Goal: Leave review/rating

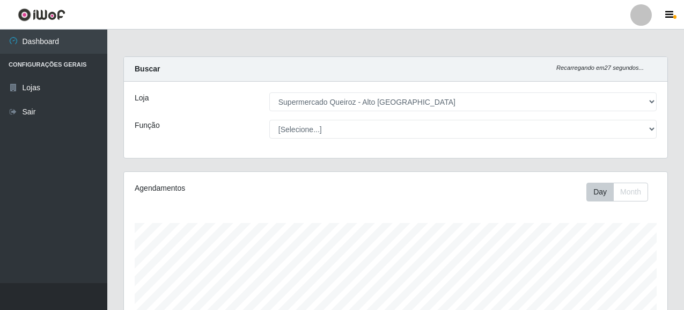
select select "496"
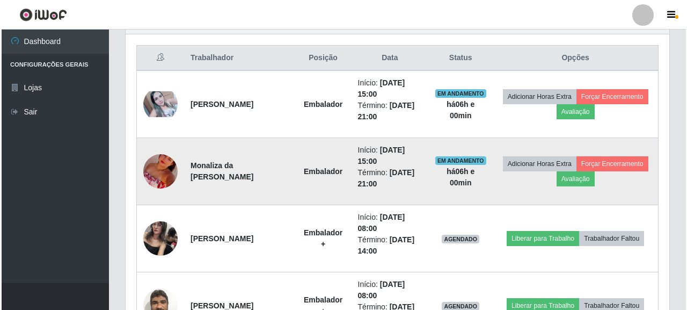
scroll to position [223, 543]
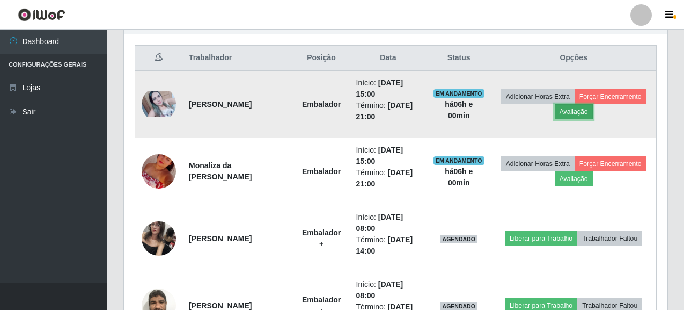
click at [580, 114] on button "Avaliação" at bounding box center [574, 111] width 38 height 15
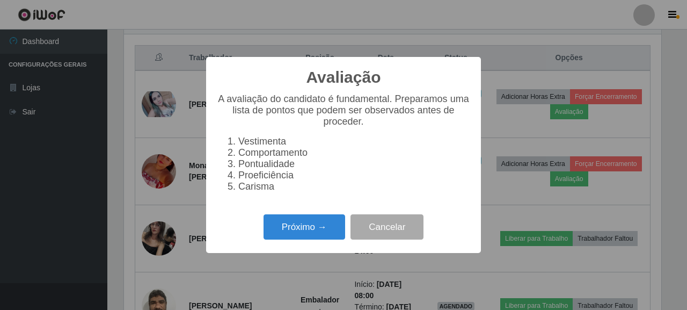
scroll to position [223, 537]
click at [298, 223] on button "Próximo →" at bounding box center [304, 226] width 82 height 25
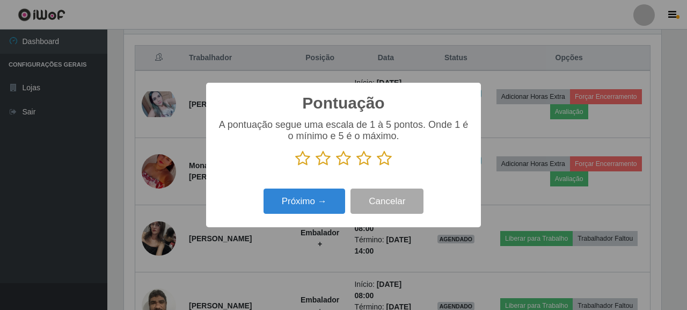
click at [394, 159] on p at bounding box center [343, 158] width 253 height 16
click at [384, 163] on icon at bounding box center [384, 158] width 15 height 16
click at [377, 166] on input "radio" at bounding box center [377, 166] width 0 height 0
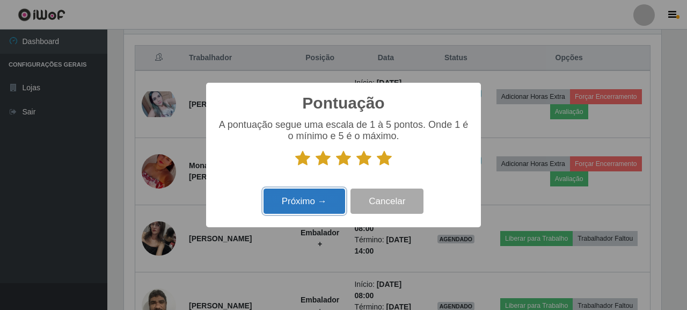
click at [292, 203] on button "Próximo →" at bounding box center [304, 200] width 82 height 25
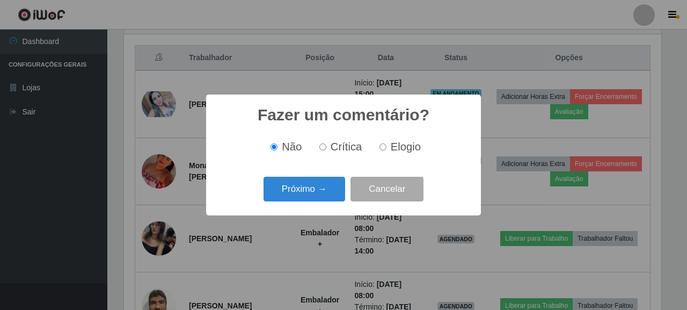
click at [320, 171] on div "Fazer um comentário? × Não Crítica Elogio Próximo → Cancelar" at bounding box center [343, 154] width 275 height 120
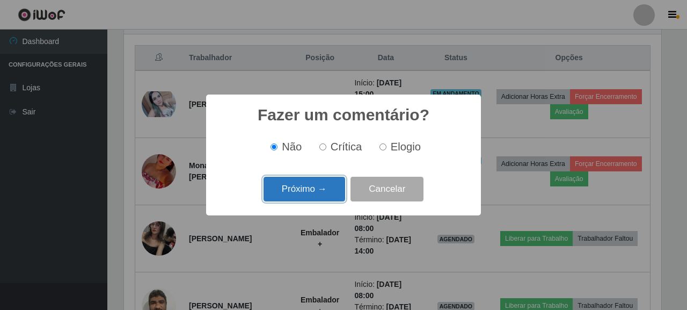
click at [315, 177] on button "Próximo →" at bounding box center [304, 188] width 82 height 25
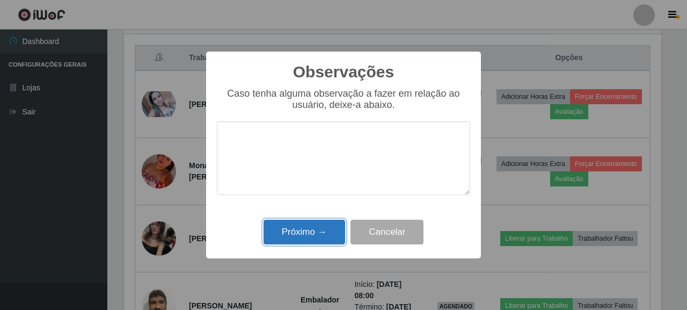
click at [292, 230] on button "Próximo →" at bounding box center [304, 231] width 82 height 25
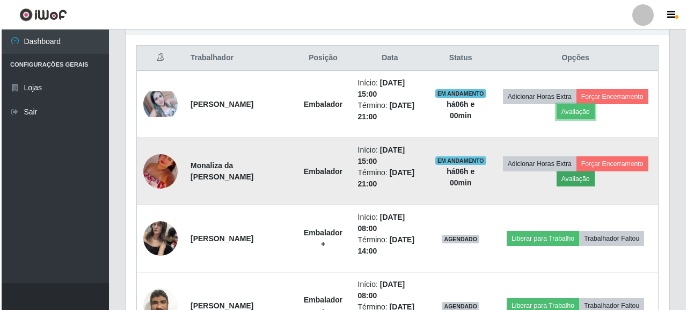
scroll to position [223, 543]
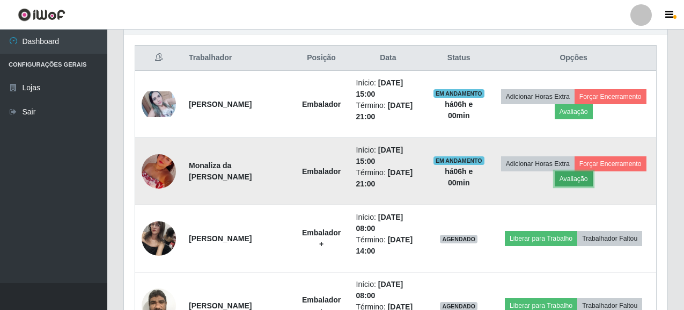
click at [565, 179] on button "Avaliação" at bounding box center [574, 178] width 38 height 15
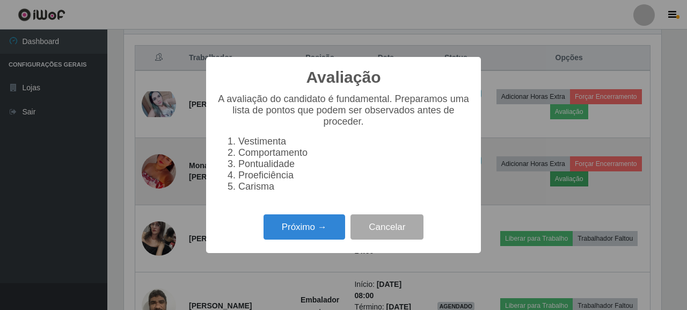
scroll to position [223, 537]
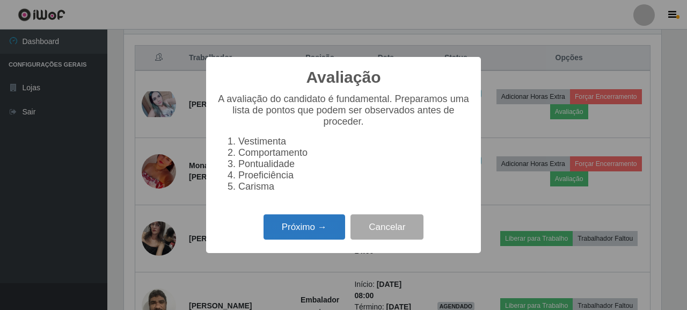
click at [300, 239] on button "Próximo →" at bounding box center [304, 226] width 82 height 25
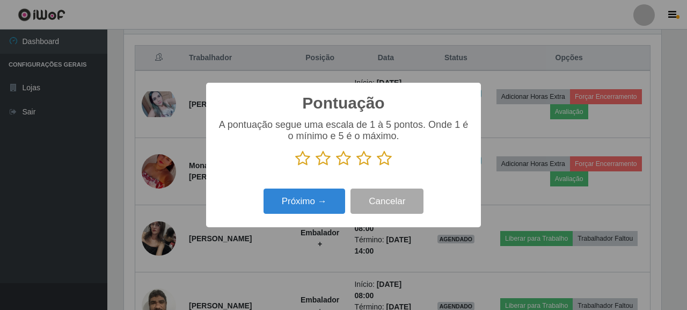
click at [383, 157] on icon at bounding box center [384, 158] width 15 height 16
click at [377, 166] on input "radio" at bounding box center [377, 166] width 0 height 0
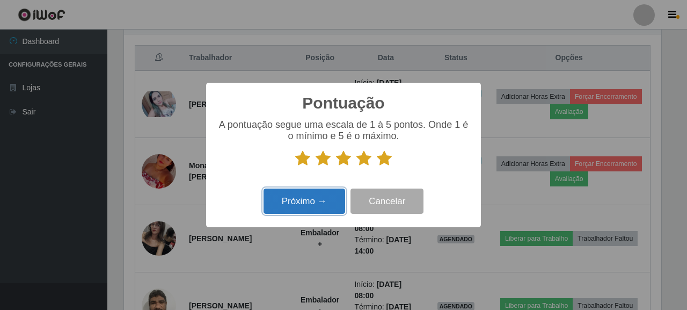
click at [323, 208] on button "Próximo →" at bounding box center [304, 200] width 82 height 25
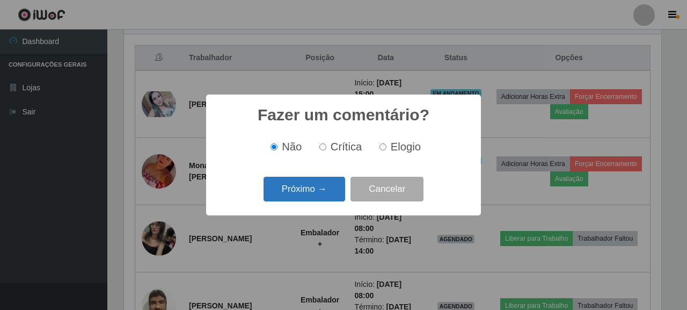
click at [336, 187] on button "Próximo →" at bounding box center [304, 188] width 82 height 25
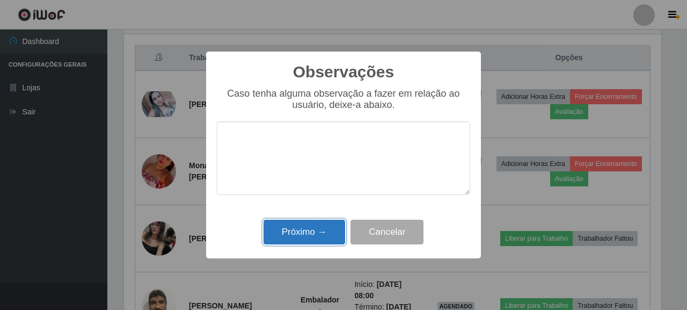
click at [332, 232] on button "Próximo →" at bounding box center [304, 231] width 82 height 25
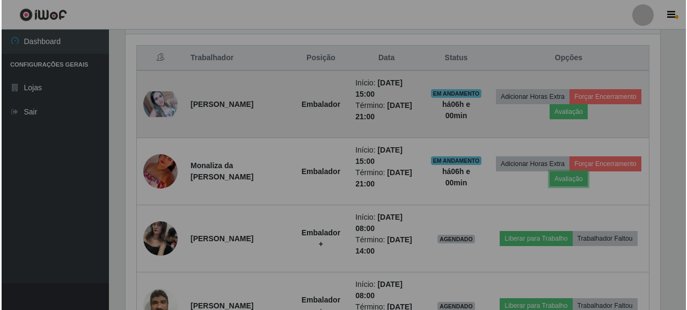
scroll to position [223, 543]
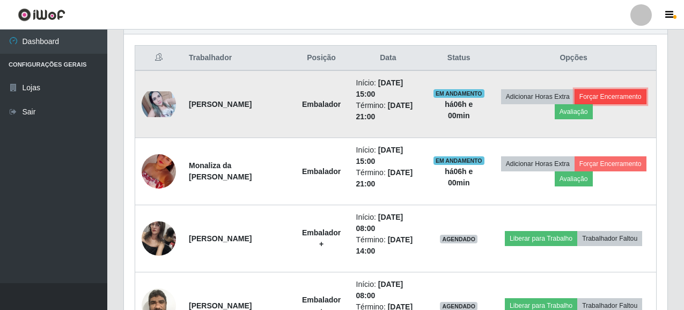
click at [606, 94] on button "Forçar Encerramento" at bounding box center [611, 96] width 72 height 15
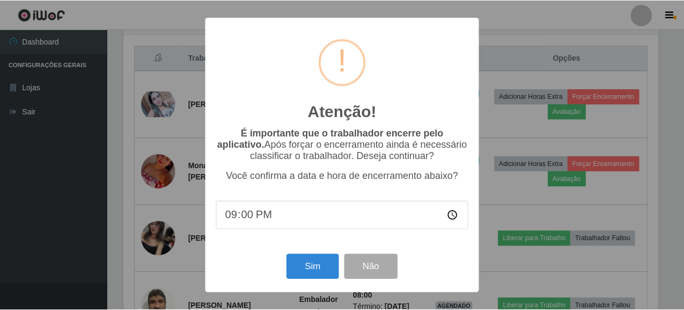
scroll to position [223, 537]
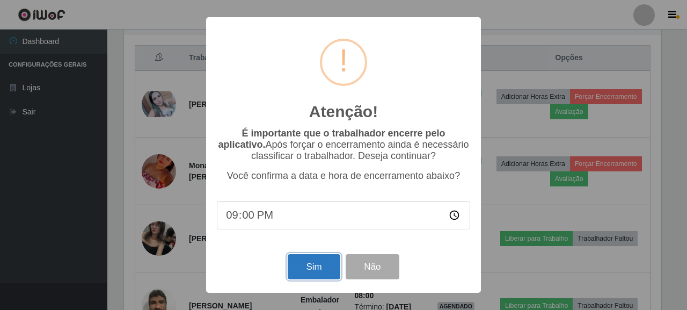
click at [308, 264] on button "Sim" at bounding box center [314, 266] width 52 height 25
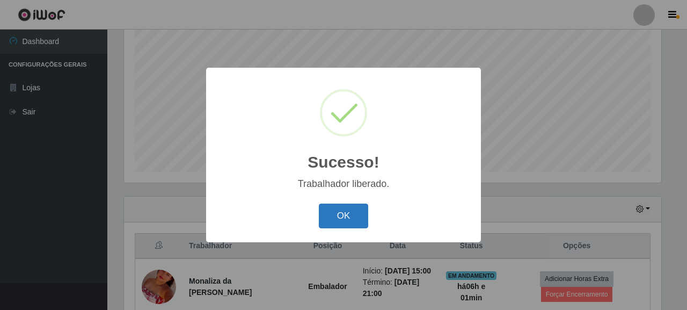
click at [340, 211] on button "OK" at bounding box center [344, 215] width 50 height 25
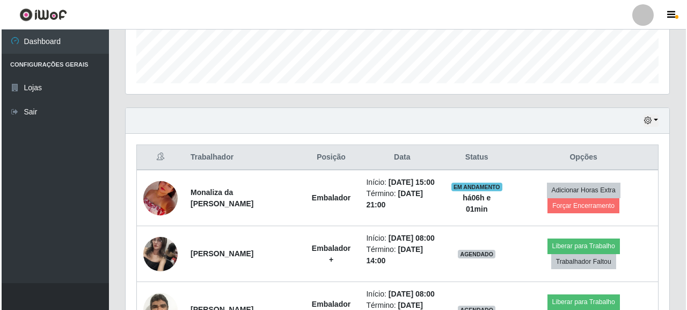
scroll to position [319, 0]
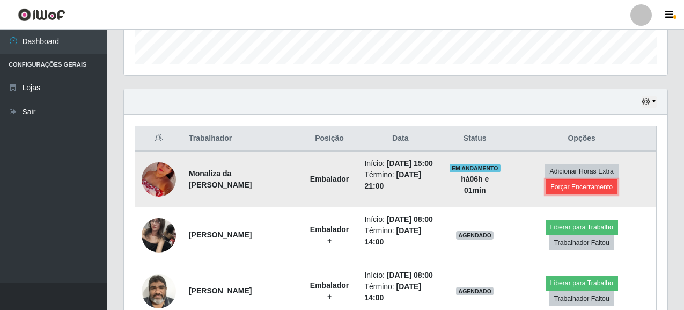
click at [580, 190] on button "Forçar Encerramento" at bounding box center [582, 186] width 72 height 15
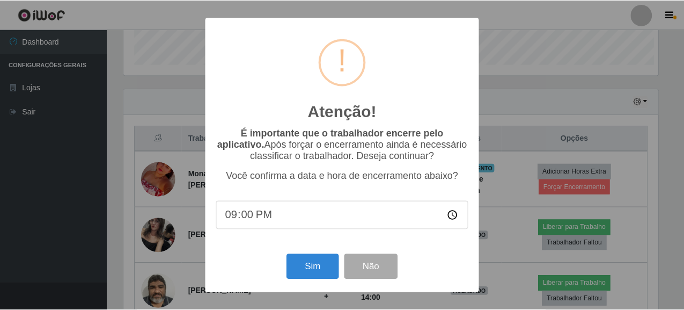
scroll to position [223, 537]
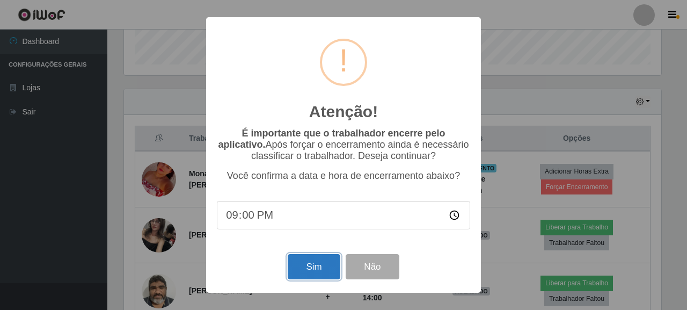
click at [303, 276] on button "Sim" at bounding box center [314, 266] width 52 height 25
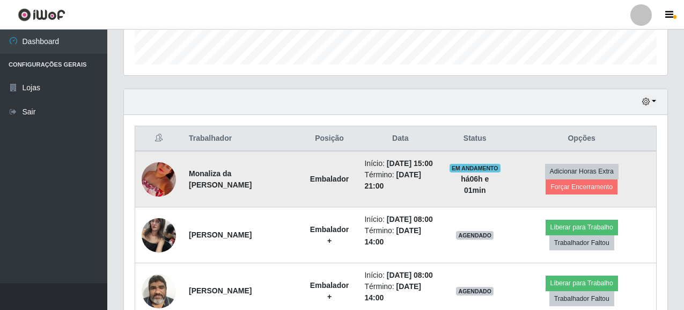
scroll to position [0, 0]
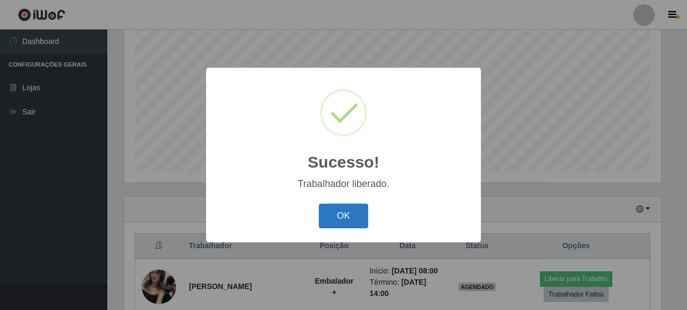
click at [345, 219] on button "OK" at bounding box center [344, 215] width 50 height 25
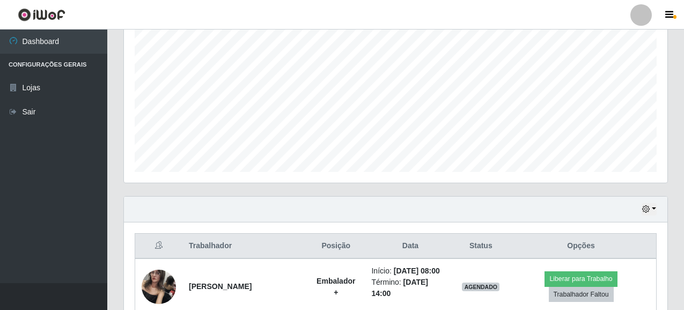
scroll to position [435, 0]
